Goal: Information Seeking & Learning: Learn about a topic

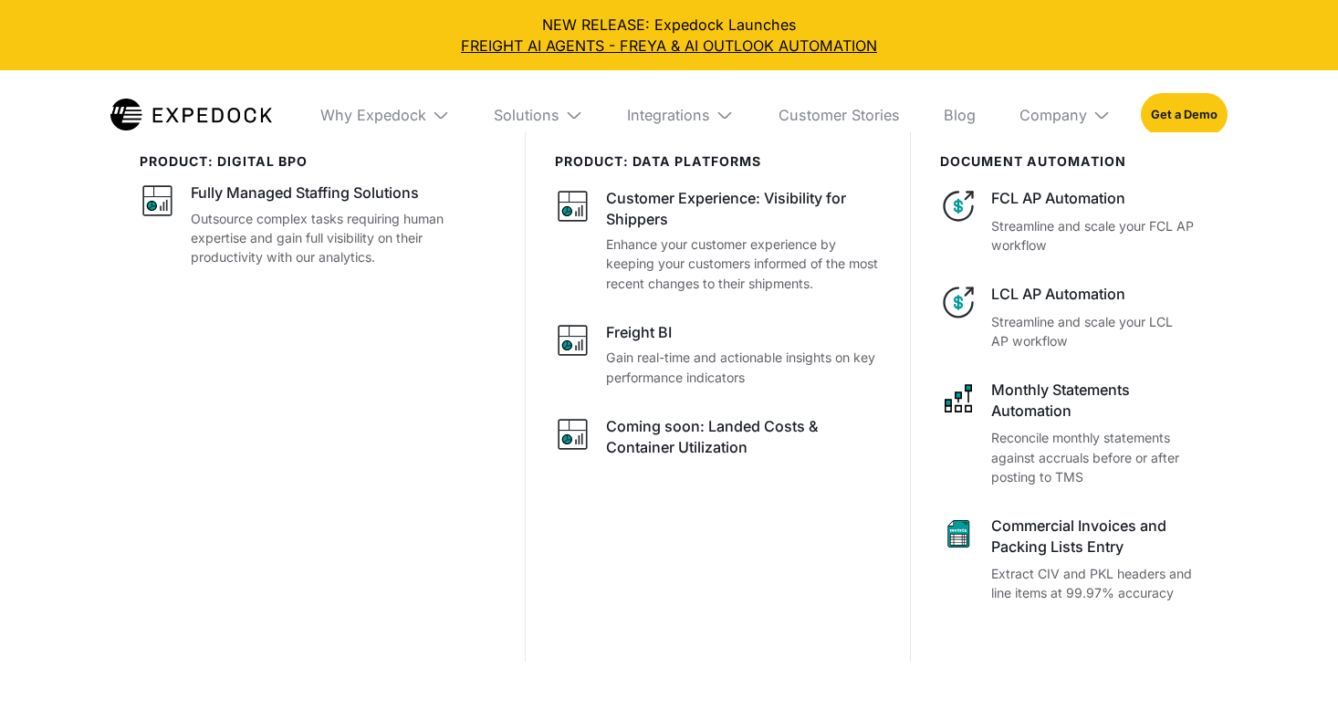
select select
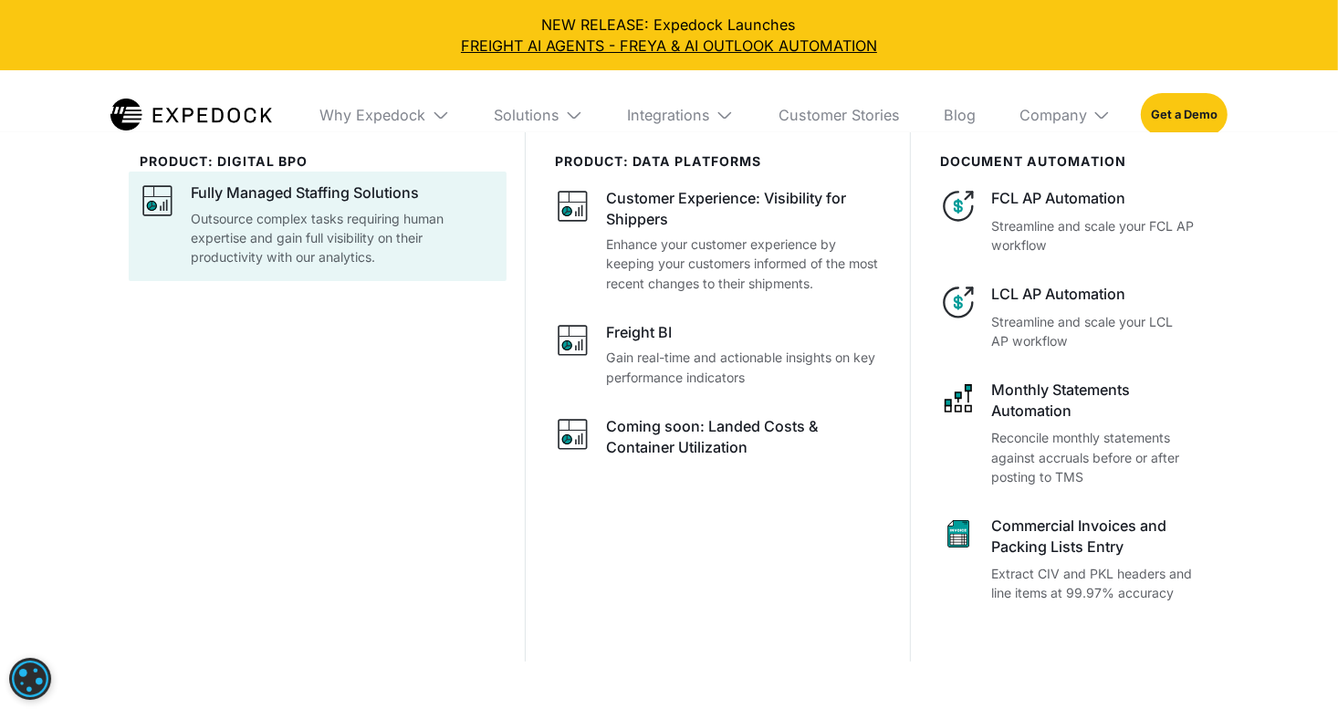
click at [262, 254] on p "Outsource complex tasks requiring human expertise and gain full visibility on t…" at bounding box center [343, 237] width 304 height 57
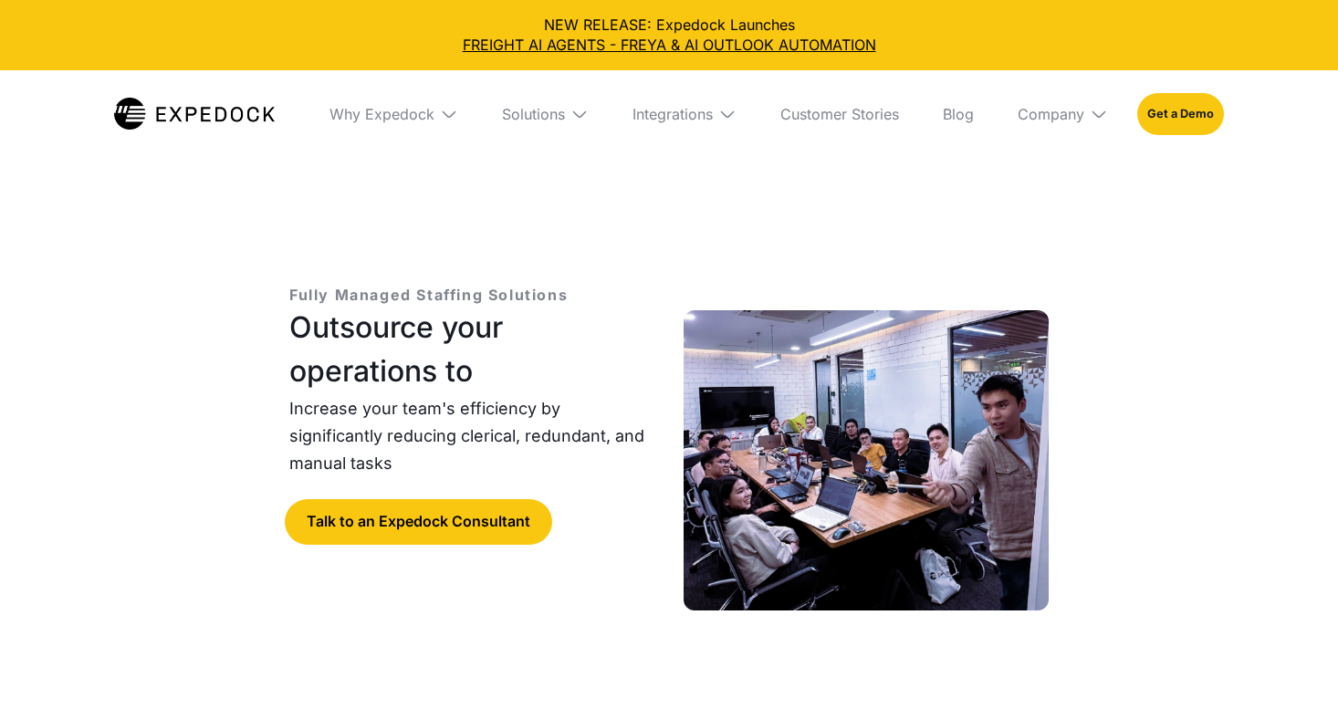
select select
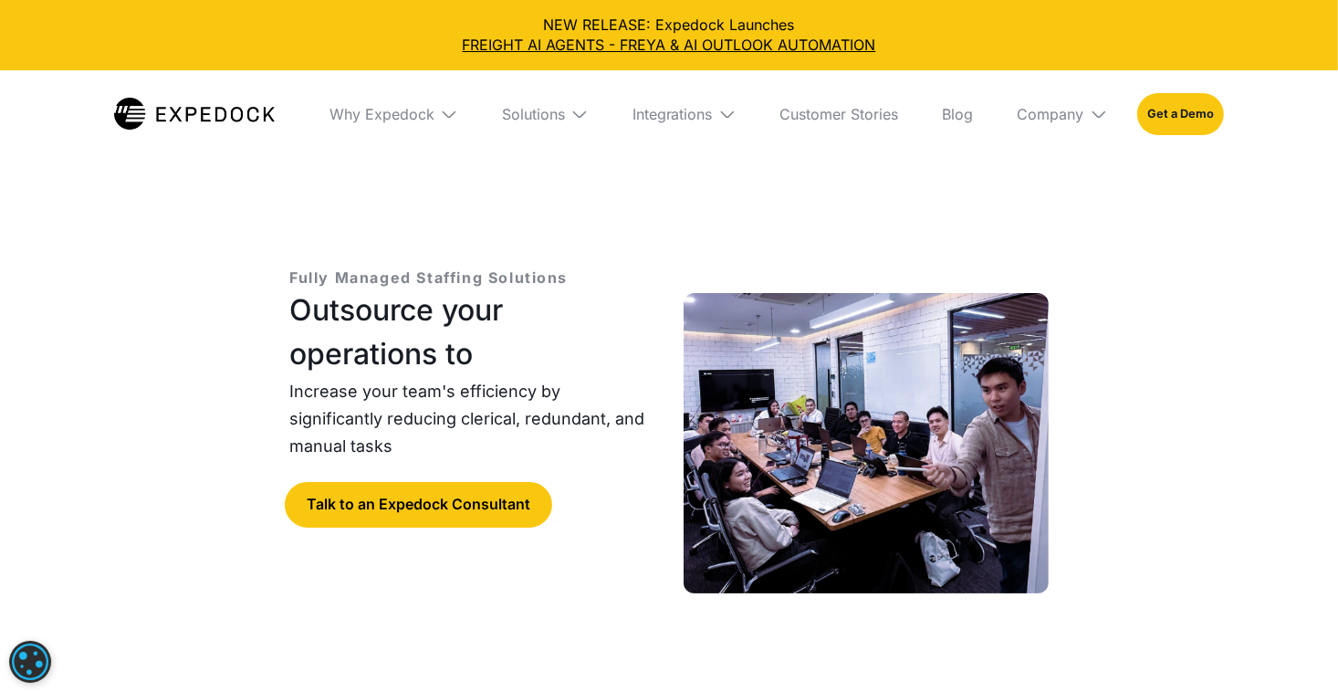
click at [311, 215] on div "Fully Managed Staffing Solutions Outsource your operations to Increase your tea…" at bounding box center [669, 536] width 818 height 692
click at [235, 123] on img at bounding box center [194, 114] width 161 height 32
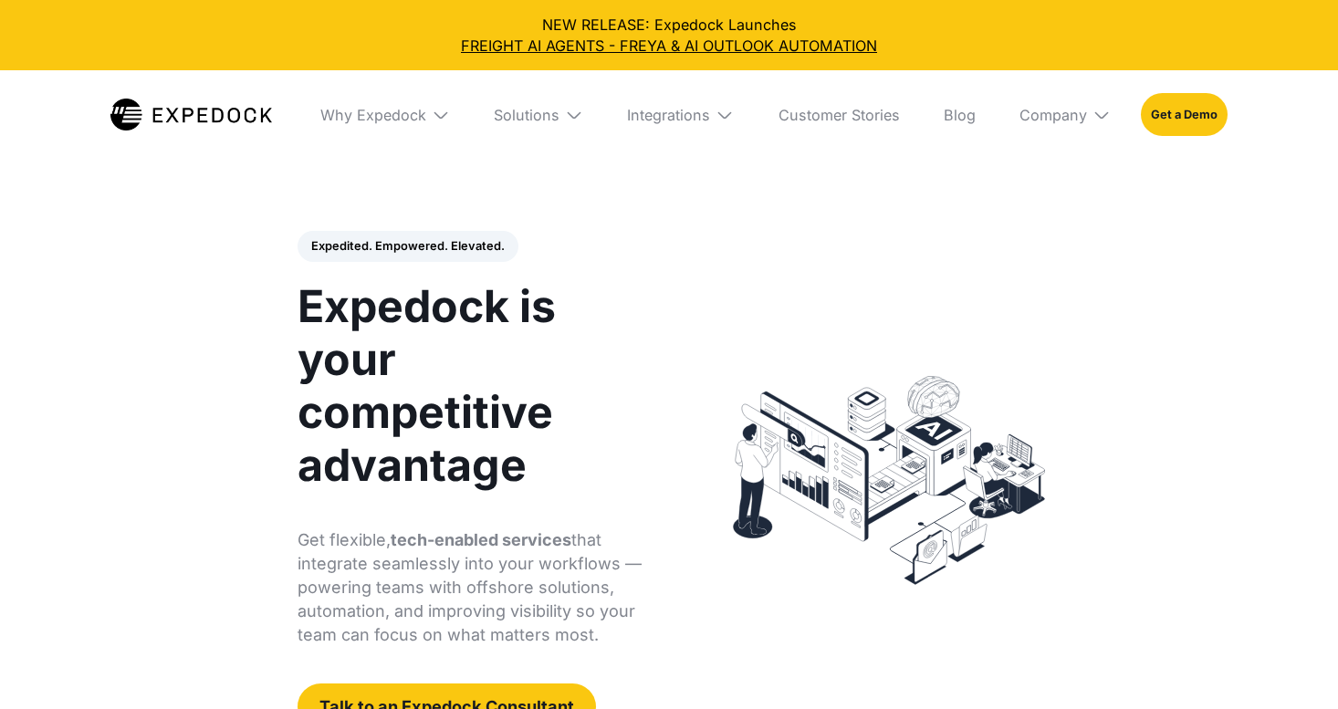
select select
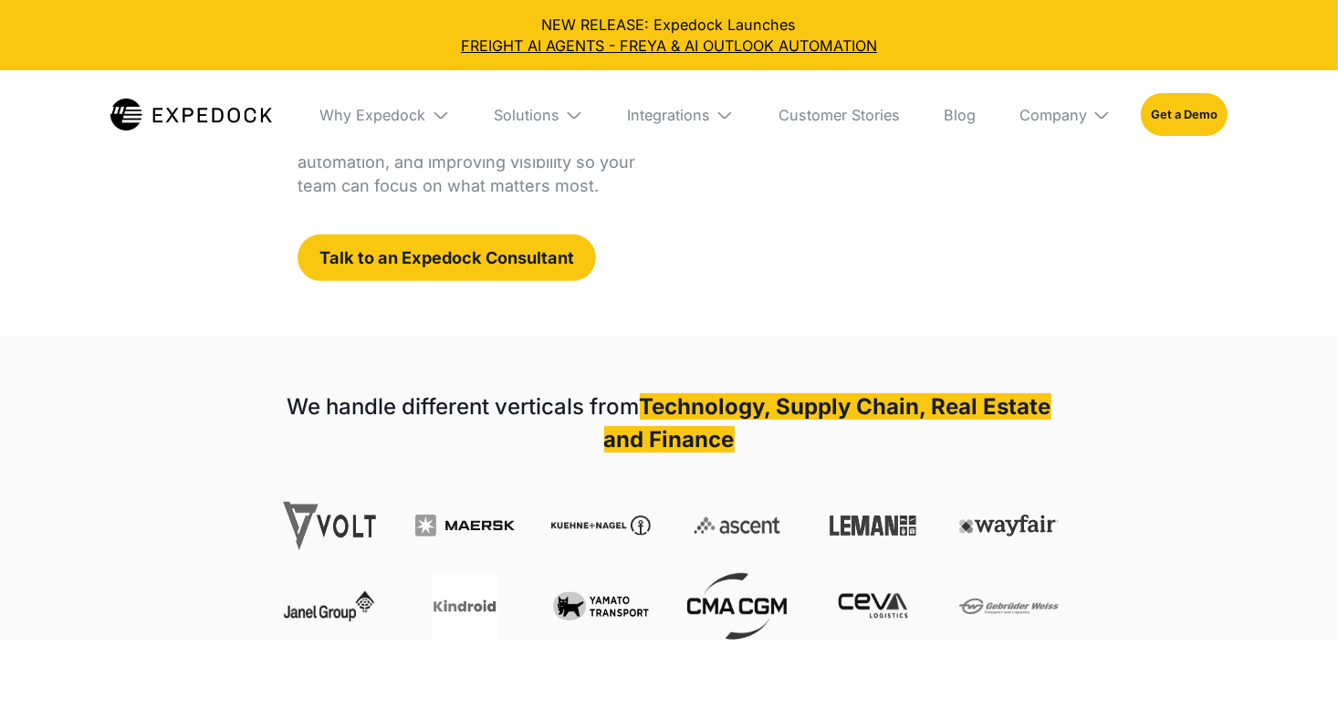
click at [651, 408] on strong "Technology, Supply Chain, Real Estate and Finance" at bounding box center [827, 422] width 447 height 59
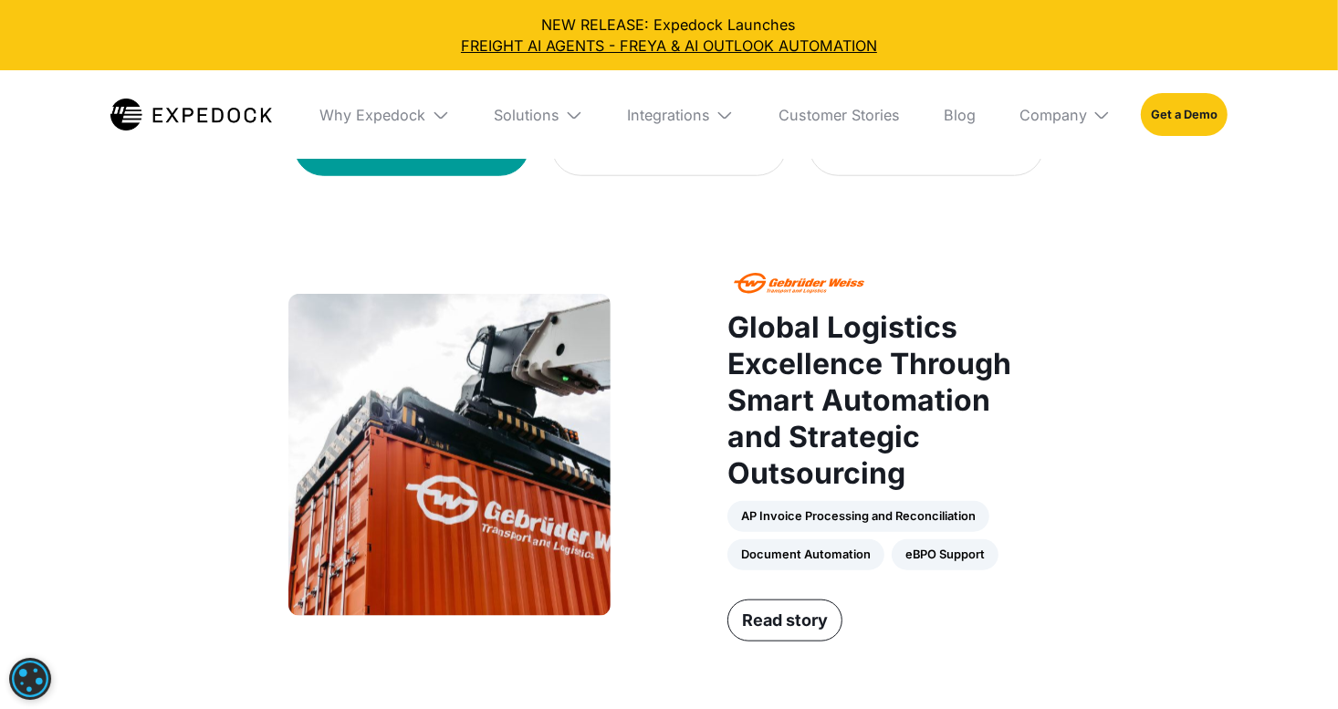
scroll to position [1255, 0]
